Goal: Check status: Check status

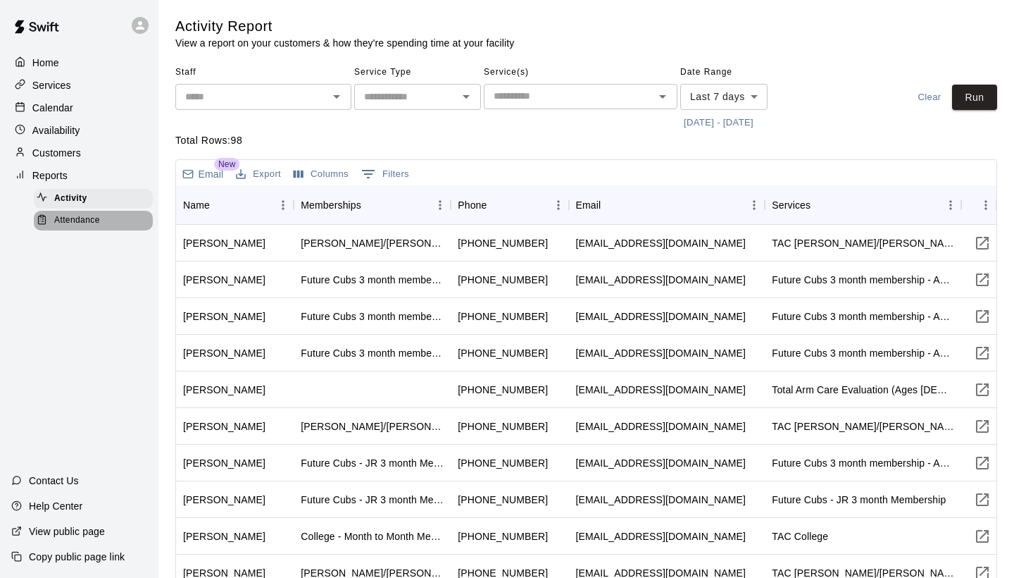
click at [95, 219] on span "Attendance" at bounding box center [77, 220] width 46 height 14
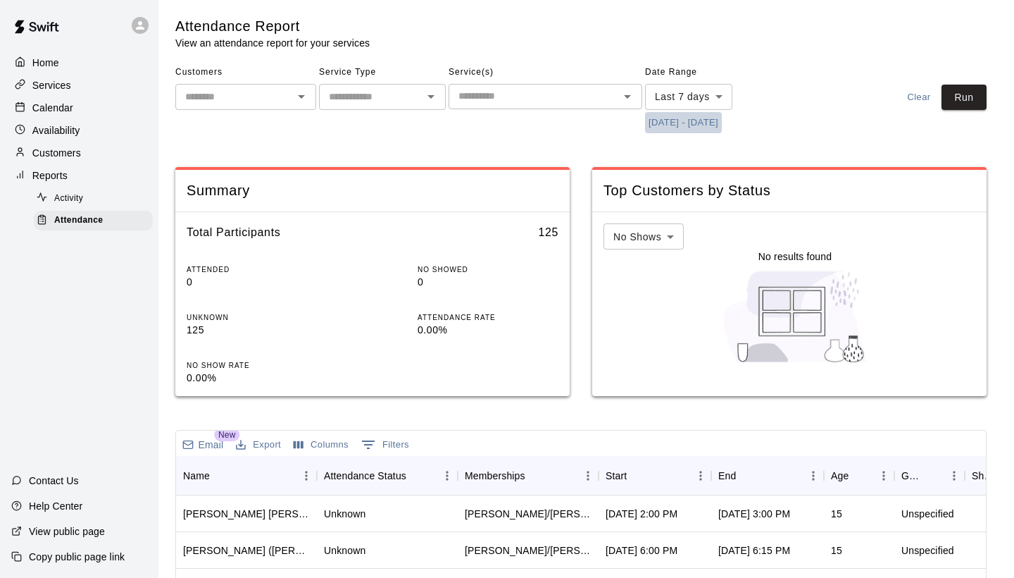
click at [699, 118] on button "[DATE] - [DATE]" at bounding box center [683, 123] width 77 height 22
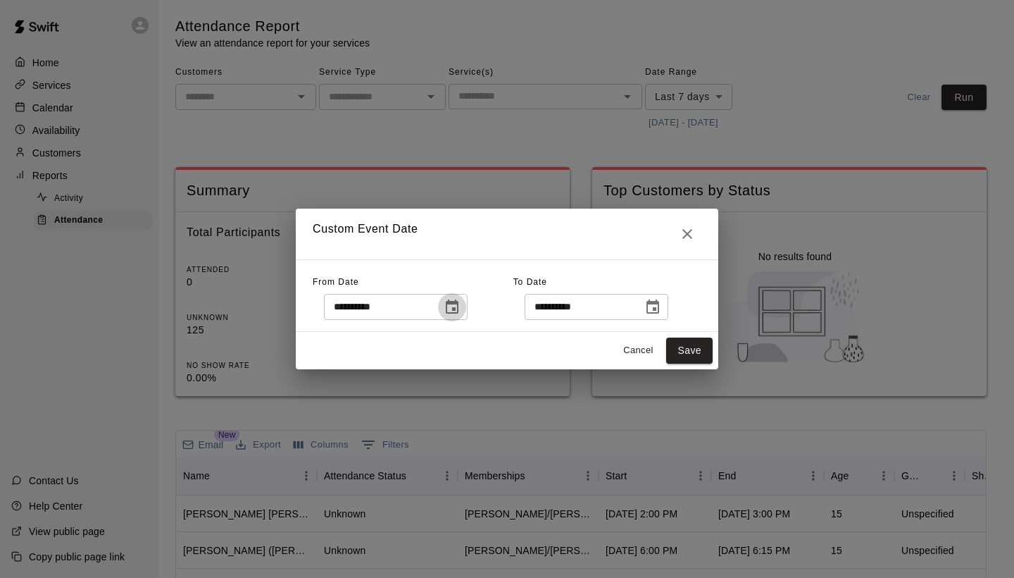
click at [453, 311] on icon "Choose date, selected date is Aug 4, 2025" at bounding box center [452, 307] width 17 height 17
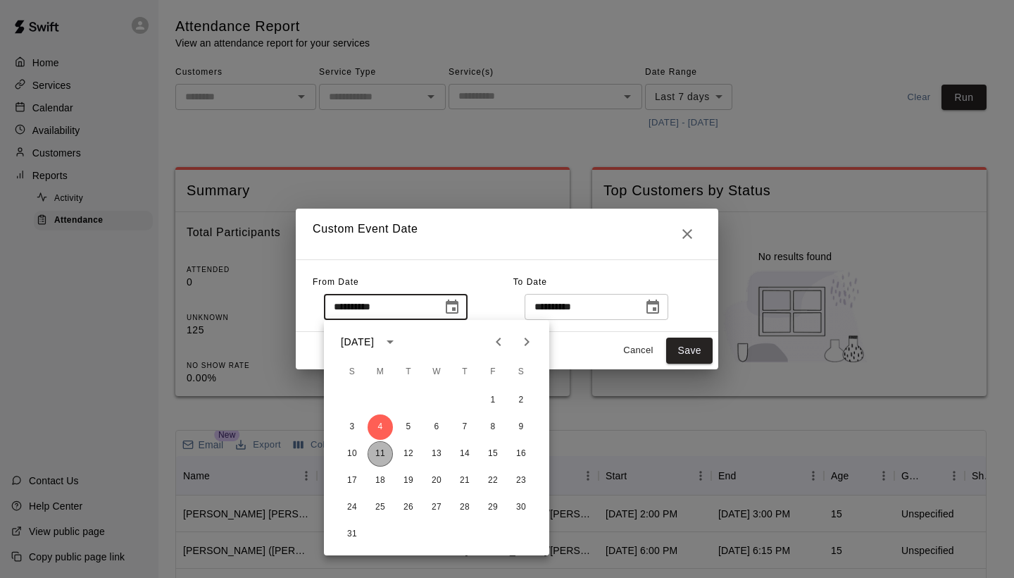
click at [381, 444] on button "11" at bounding box center [380, 453] width 25 height 25
type input "**********"
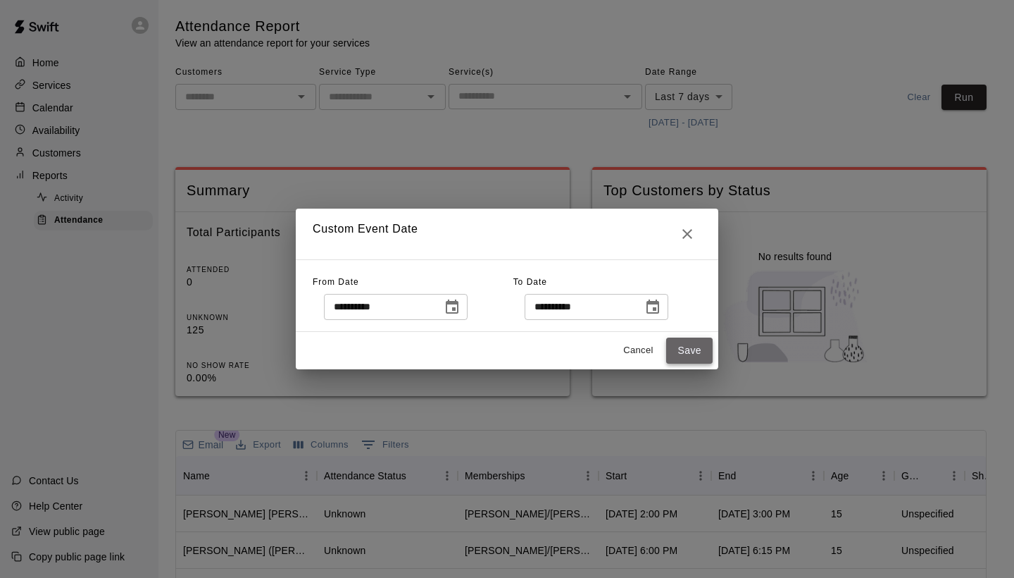
click at [687, 350] on button "Save" at bounding box center [689, 350] width 46 height 26
type input "******"
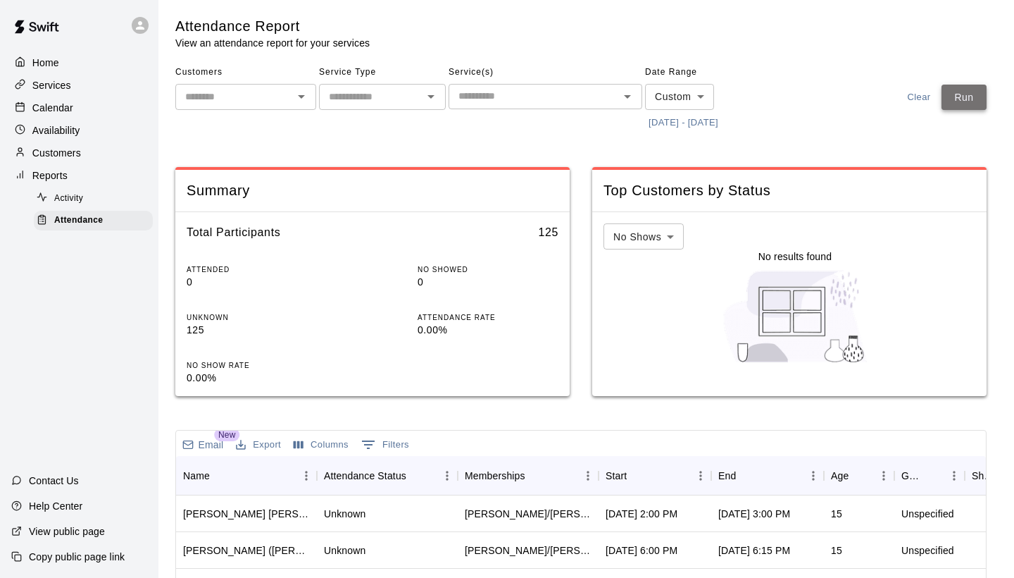
click at [954, 107] on button "Run" at bounding box center [964, 98] width 45 height 26
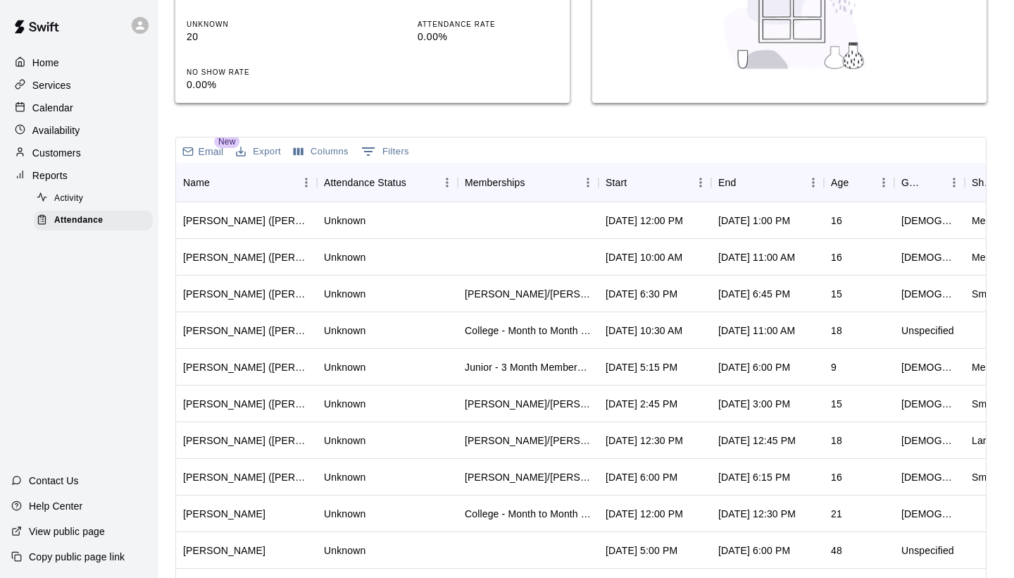
scroll to position [298, 0]
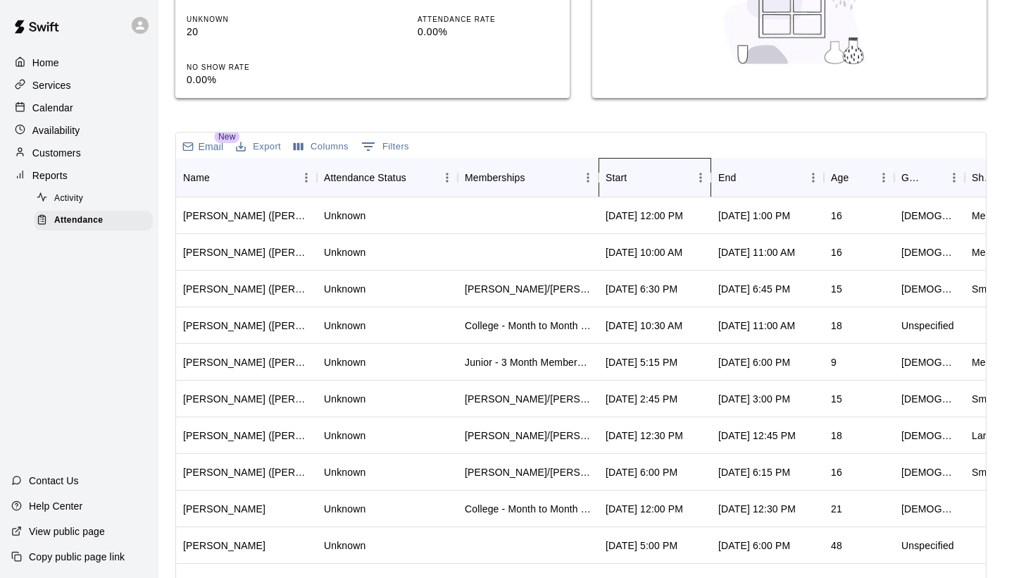
click at [662, 181] on div "Start" at bounding box center [648, 177] width 85 height 39
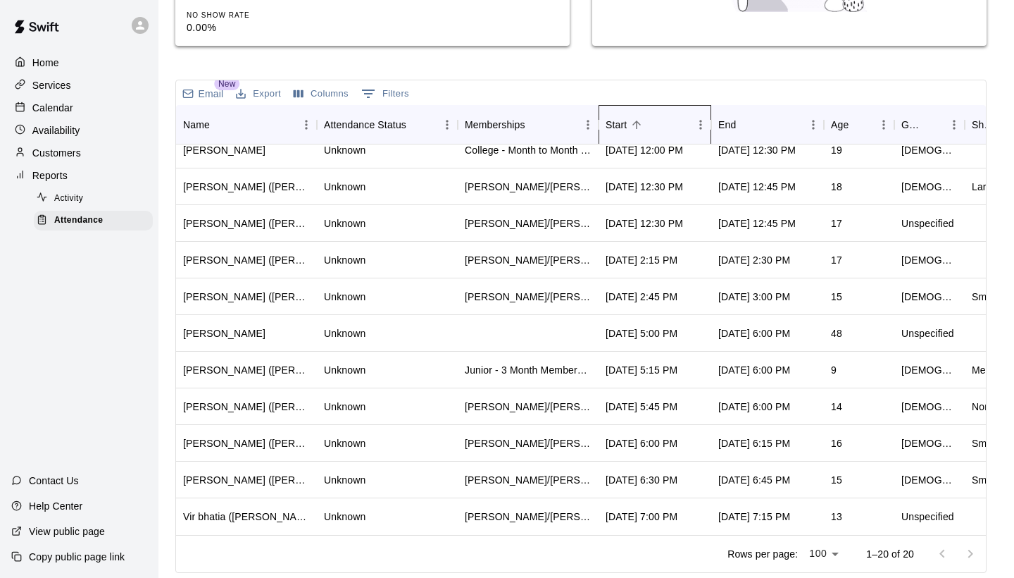
scroll to position [349, 0]
click at [380, 216] on div "Unknown" at bounding box center [387, 224] width 141 height 37
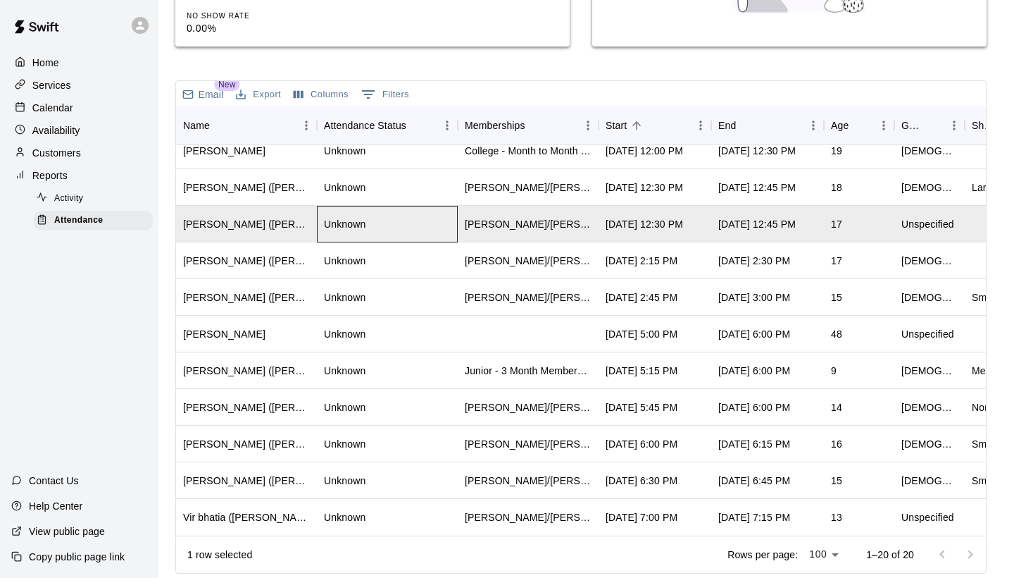
click at [380, 216] on div "Unknown" at bounding box center [387, 224] width 141 height 37
click at [411, 260] on div "Unknown" at bounding box center [387, 260] width 141 height 37
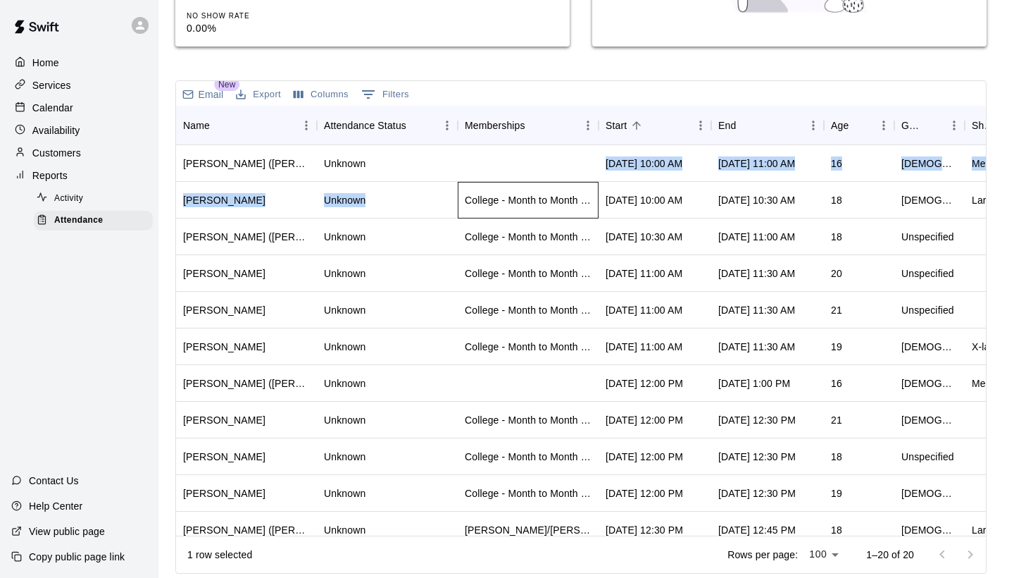
scroll to position [0, 0]
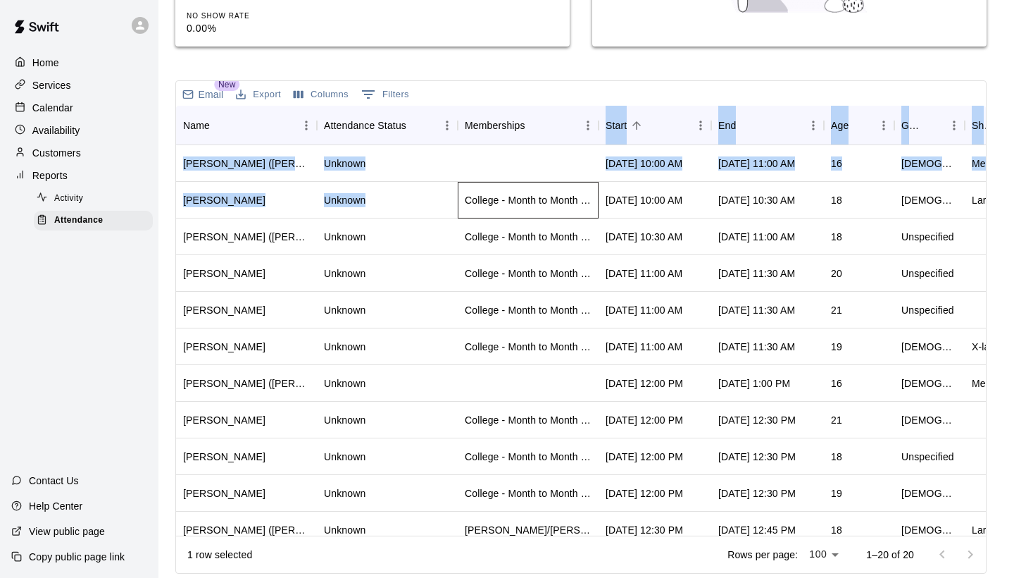
drag, startPoint x: 473, startPoint y: 171, endPoint x: 473, endPoint y: 136, distance: 35.2
click at [473, 136] on div "Name Attendance Status Memberships Start End Age Gender Shirt Size Phone Email …" at bounding box center [581, 321] width 810 height 430
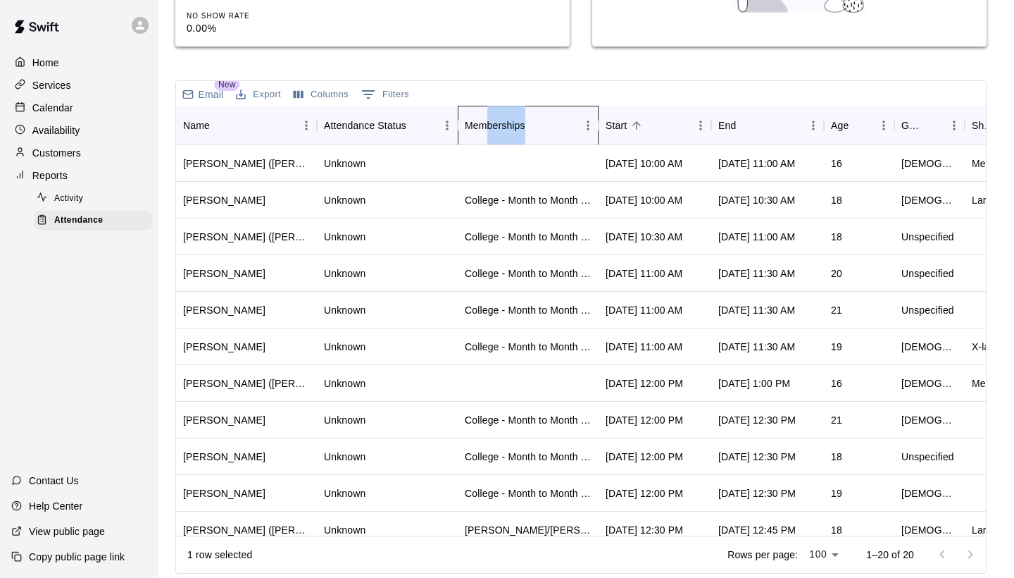
drag, startPoint x: 476, startPoint y: 137, endPoint x: 489, endPoint y: 118, distance: 23.8
click at [489, 118] on div "Memberships" at bounding box center [495, 125] width 61 height 39
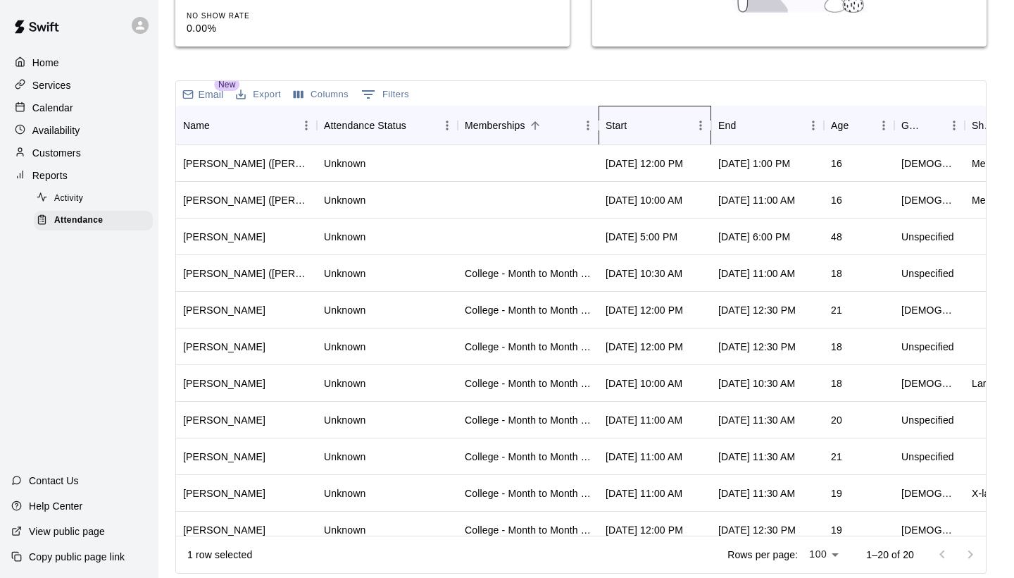
click at [611, 133] on div "Start" at bounding box center [616, 125] width 21 height 39
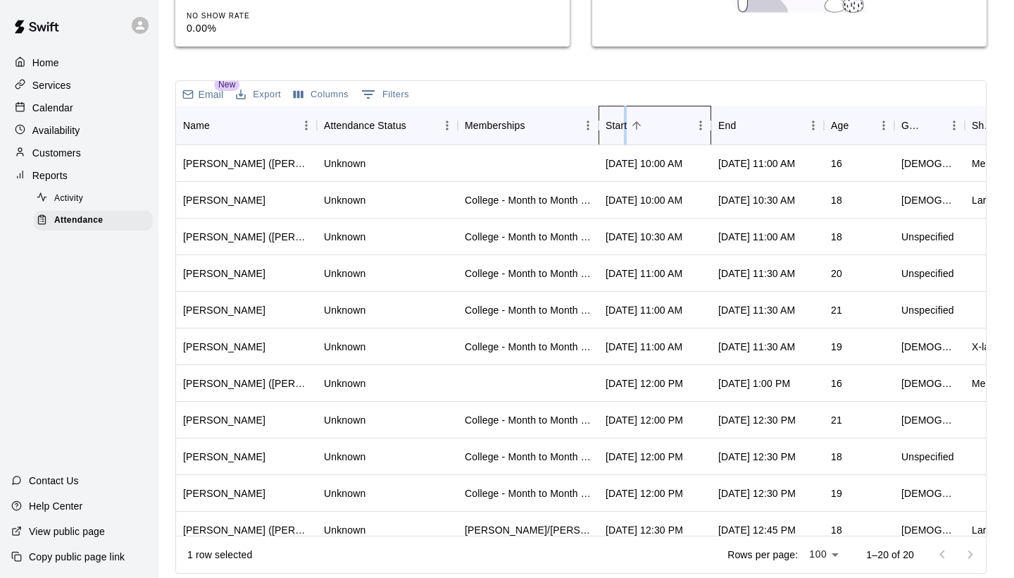
drag, startPoint x: 611, startPoint y: 133, endPoint x: 628, endPoint y: 112, distance: 27.5
click at [628, 112] on div "Start" at bounding box center [648, 125] width 85 height 39
